Goal: Information Seeking & Learning: Compare options

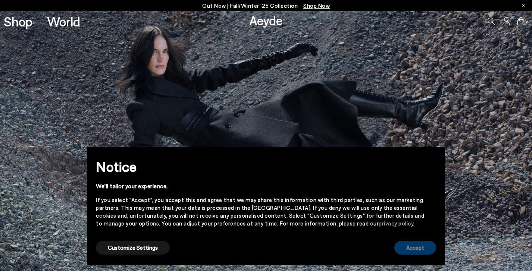
click at [410, 246] on button "Accept" at bounding box center [416, 248] width 42 height 14
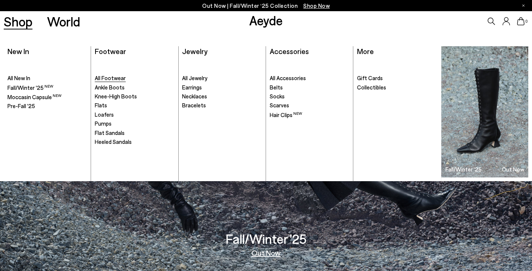
click at [106, 77] on span "All Footwear" at bounding box center [110, 78] width 31 height 7
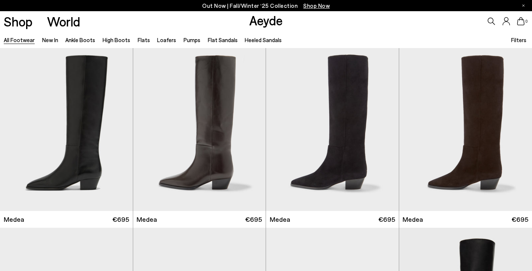
scroll to position [4, 0]
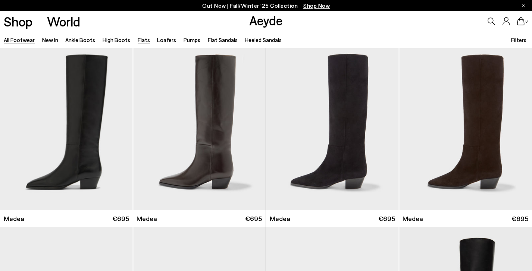
click at [143, 39] on link "Flats" at bounding box center [144, 40] width 12 height 7
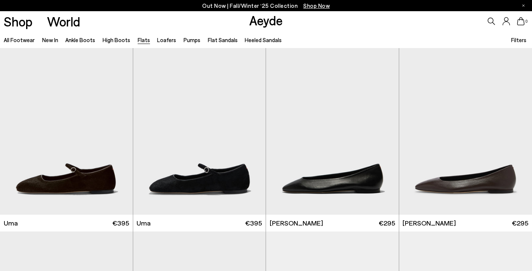
scroll to position [16, 0]
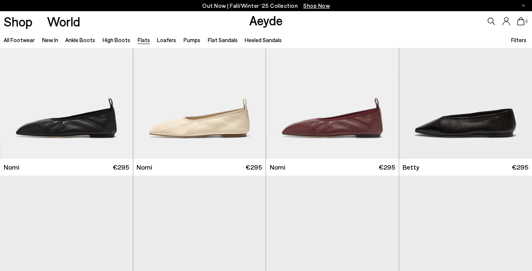
scroll to position [445, 0]
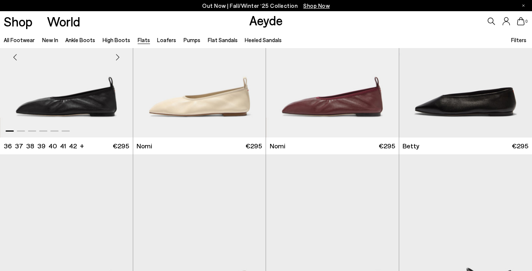
click at [125, 97] on img "1 / 6" at bounding box center [66, 54] width 133 height 167
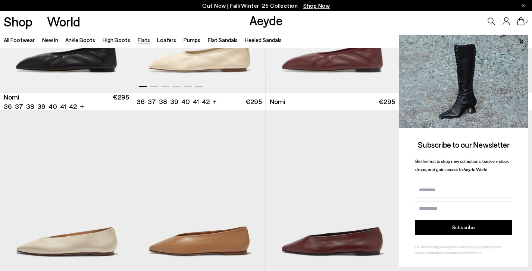
scroll to position [608, 0]
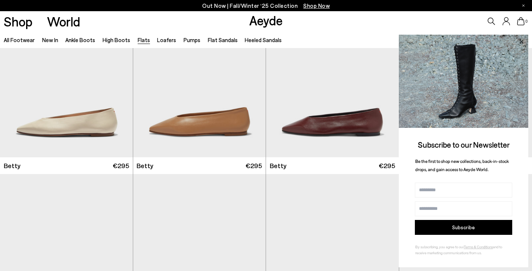
click at [520, 43] on icon at bounding box center [522, 42] width 10 height 10
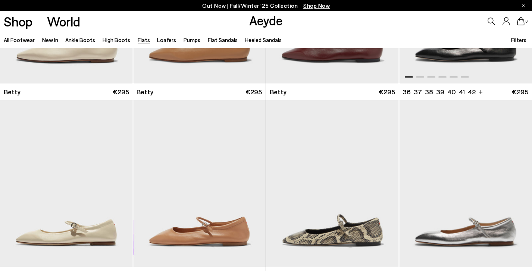
scroll to position [688, 0]
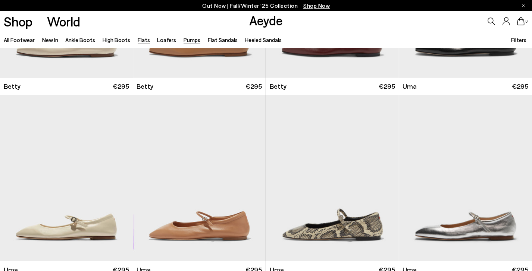
click at [184, 41] on link "Pumps" at bounding box center [192, 40] width 17 height 7
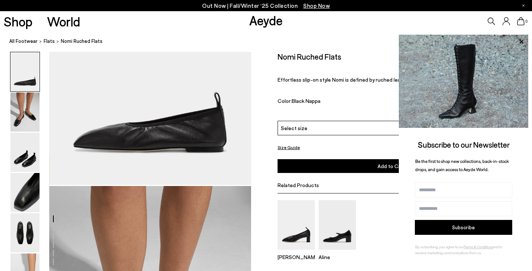
scroll to position [346, 0]
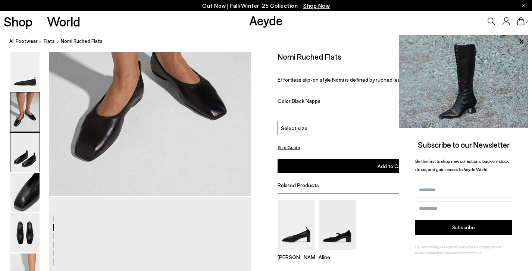
click at [23, 157] on img at bounding box center [24, 152] width 29 height 39
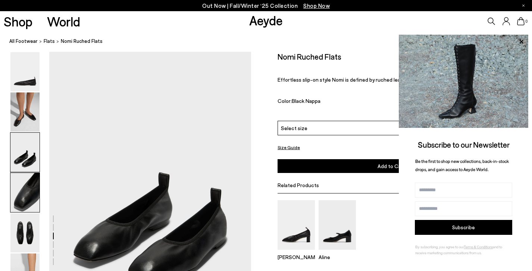
click at [18, 191] on img at bounding box center [24, 192] width 29 height 39
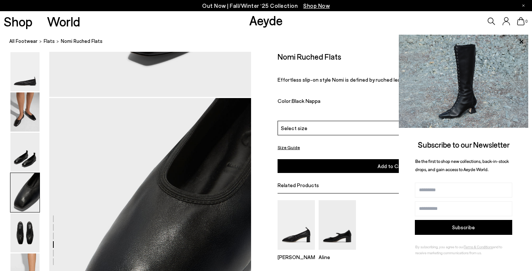
scroll to position [761, 0]
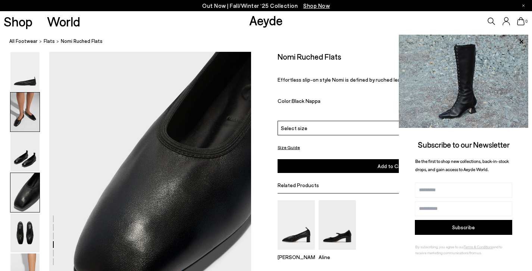
click at [27, 131] on img at bounding box center [24, 112] width 29 height 39
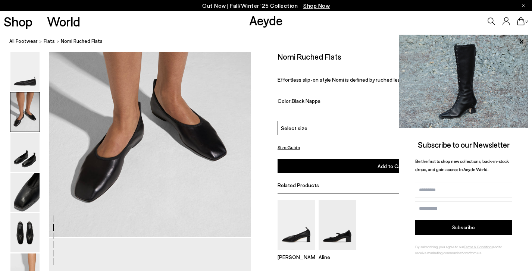
scroll to position [221, 0]
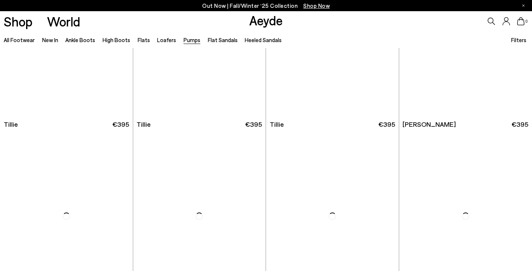
scroll to position [303, 0]
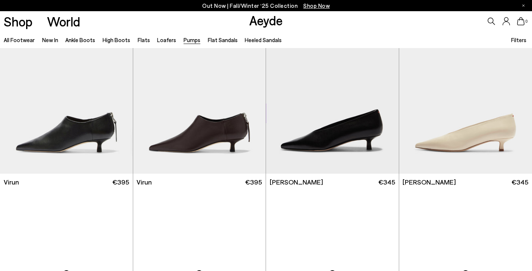
scroll to position [777, 0]
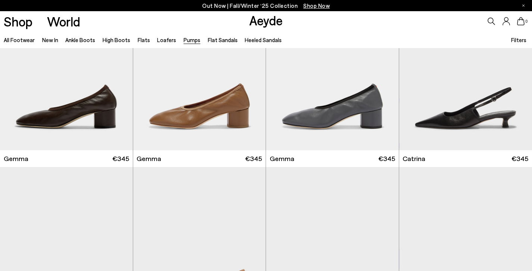
scroll to position [2083, 0]
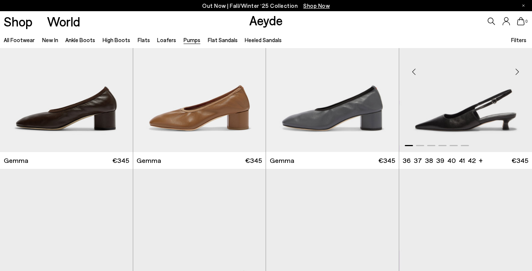
click at [483, 106] on img "1 / 6" at bounding box center [465, 68] width 133 height 167
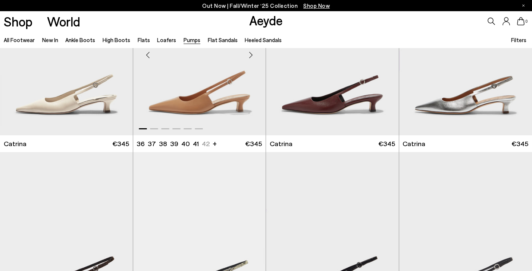
scroll to position [2499, 0]
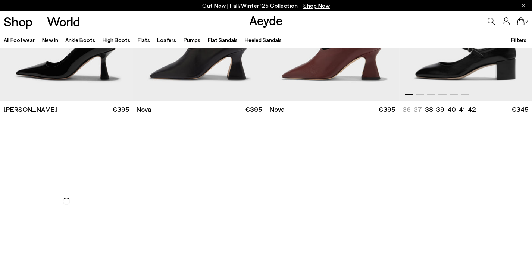
scroll to position [3052, 0]
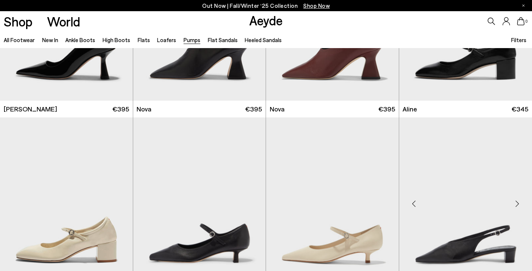
click at [485, 184] on img "1 / 6" at bounding box center [465, 201] width 133 height 167
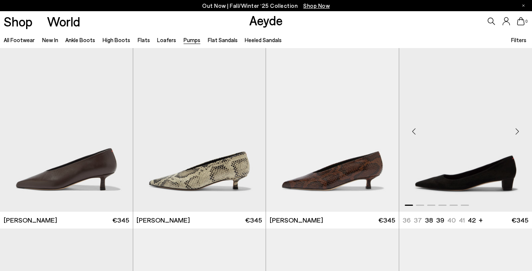
scroll to position [932, 0]
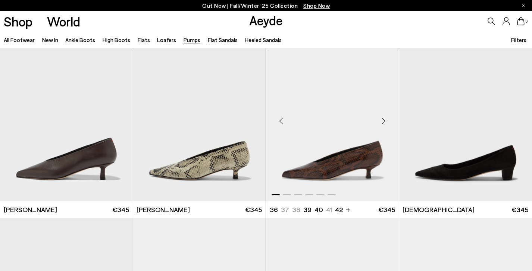
click at [356, 156] on img "1 / 6" at bounding box center [332, 118] width 133 height 167
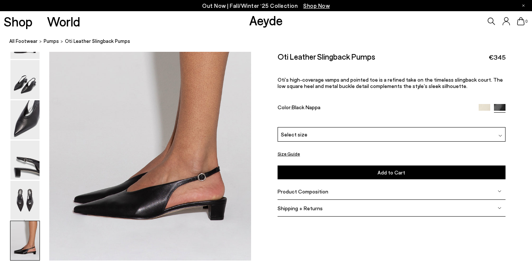
scroll to position [1362, 0]
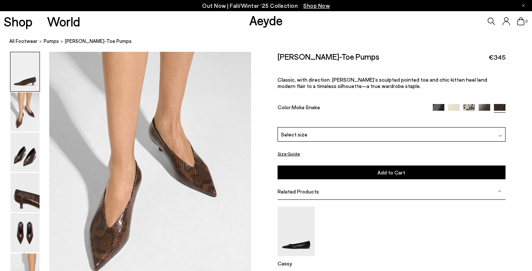
scroll to position [296, 0]
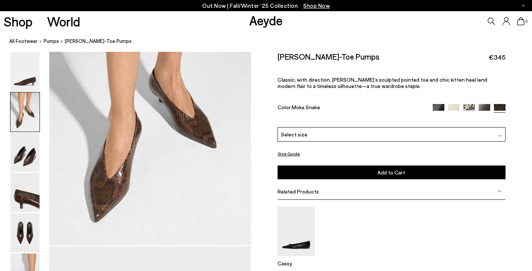
click at [438, 105] on img at bounding box center [439, 110] width 12 height 12
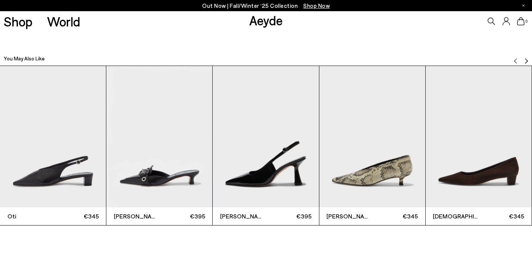
scroll to position [1468, 0]
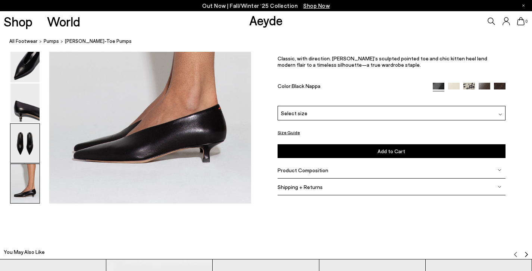
click at [36, 136] on img at bounding box center [24, 143] width 29 height 39
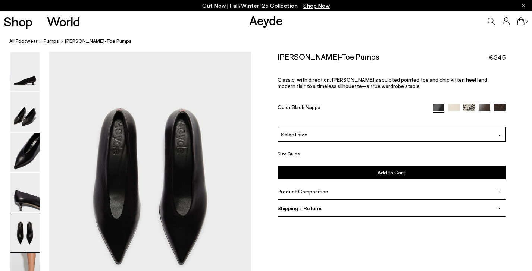
click at [457, 107] on img at bounding box center [454, 110] width 12 height 12
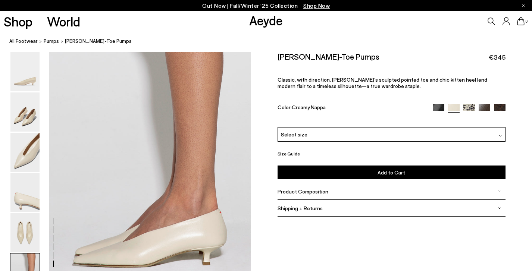
scroll to position [1357, 0]
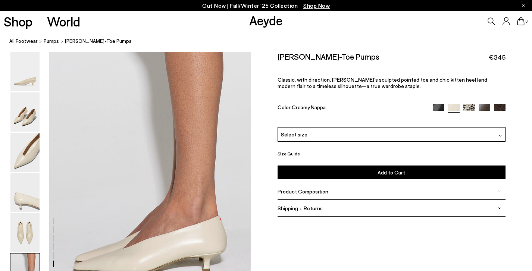
click at [468, 108] on img at bounding box center [470, 110] width 12 height 12
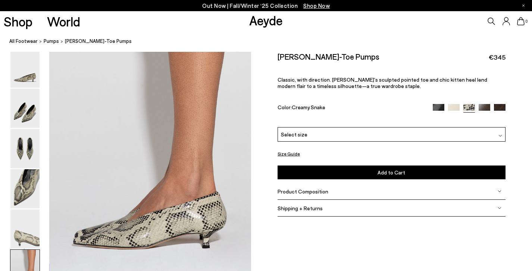
scroll to position [1383, 0]
click at [503, 110] on img at bounding box center [500, 110] width 12 height 12
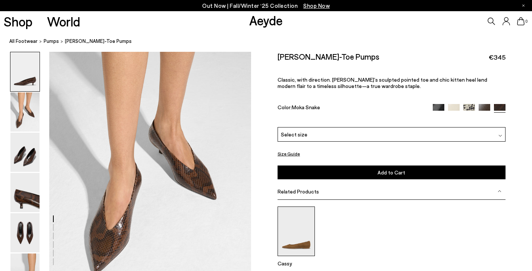
scroll to position [290, 0]
